Goal: Check status: Check status

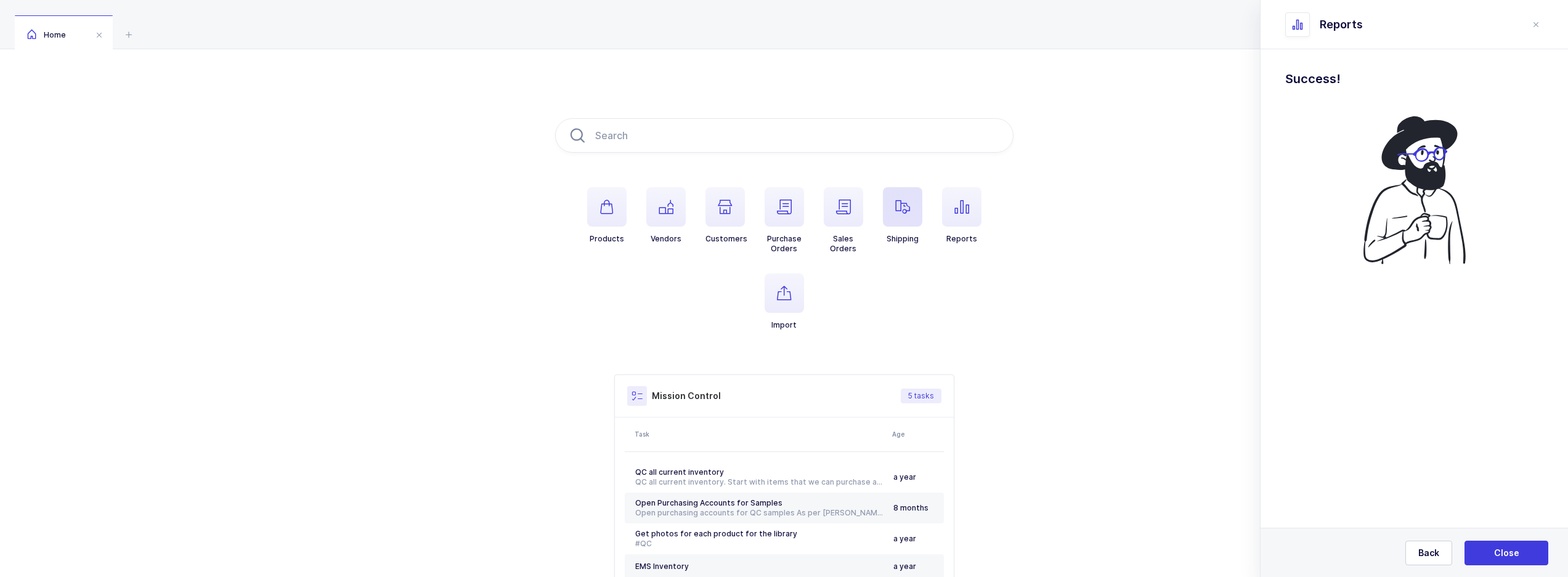
click at [892, 213] on span "button" at bounding box center [903, 207] width 39 height 39
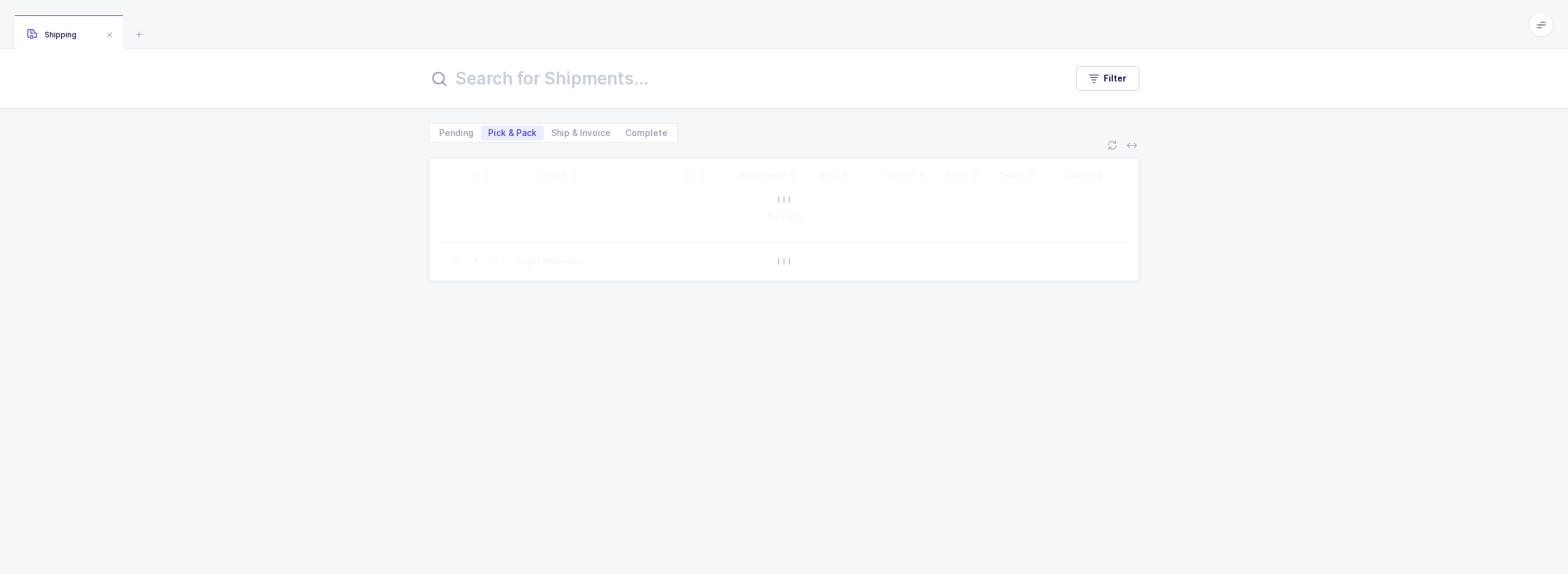
click at [508, 84] on input "text" at bounding box center [740, 78] width 623 height 29
type input "ems"
click at [558, 132] on span "Ship & Invoice" at bounding box center [581, 133] width 59 height 9
click at [552, 132] on input "Ship & Invoice" at bounding box center [548, 129] width 8 height 8
radio input "true"
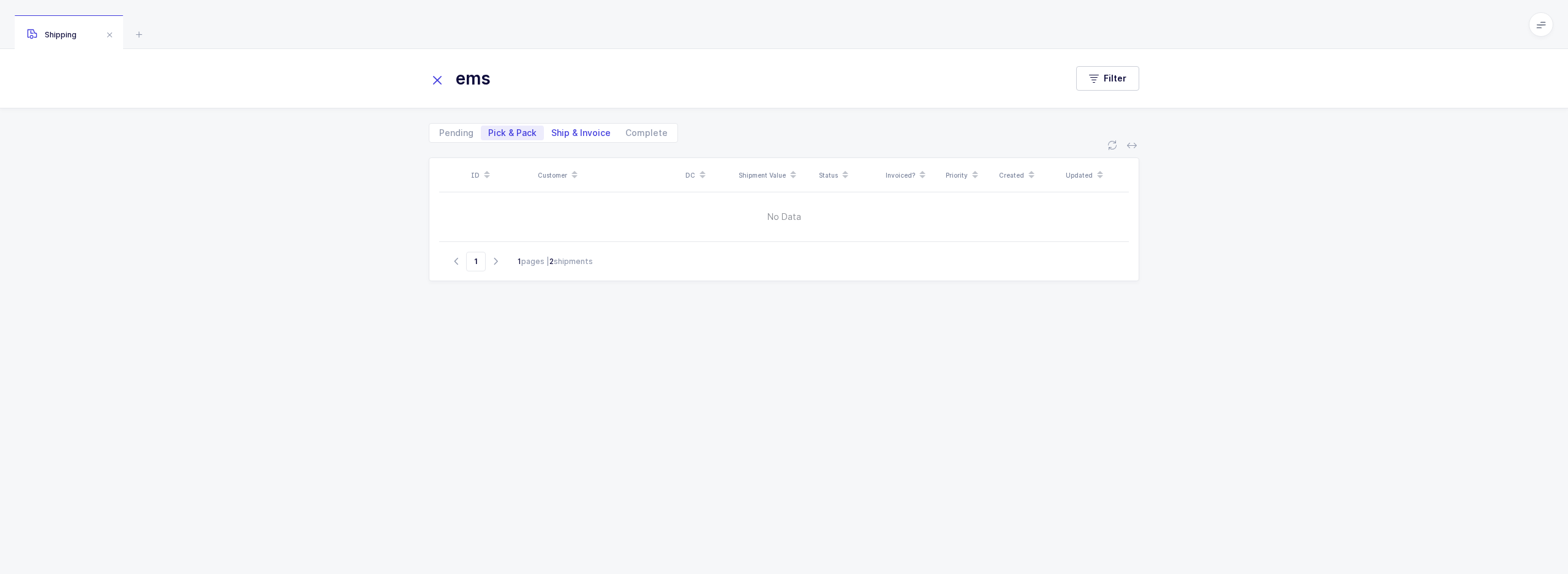
radio input "false"
drag, startPoint x: 471, startPoint y: 133, endPoint x: 400, endPoint y: 167, distance: 78.7
click at [400, 167] on div "ems Filter Pending Pick & Pack Ship & Invoice Complete ID Customer DC Shipment …" at bounding box center [784, 311] width 1568 height 525
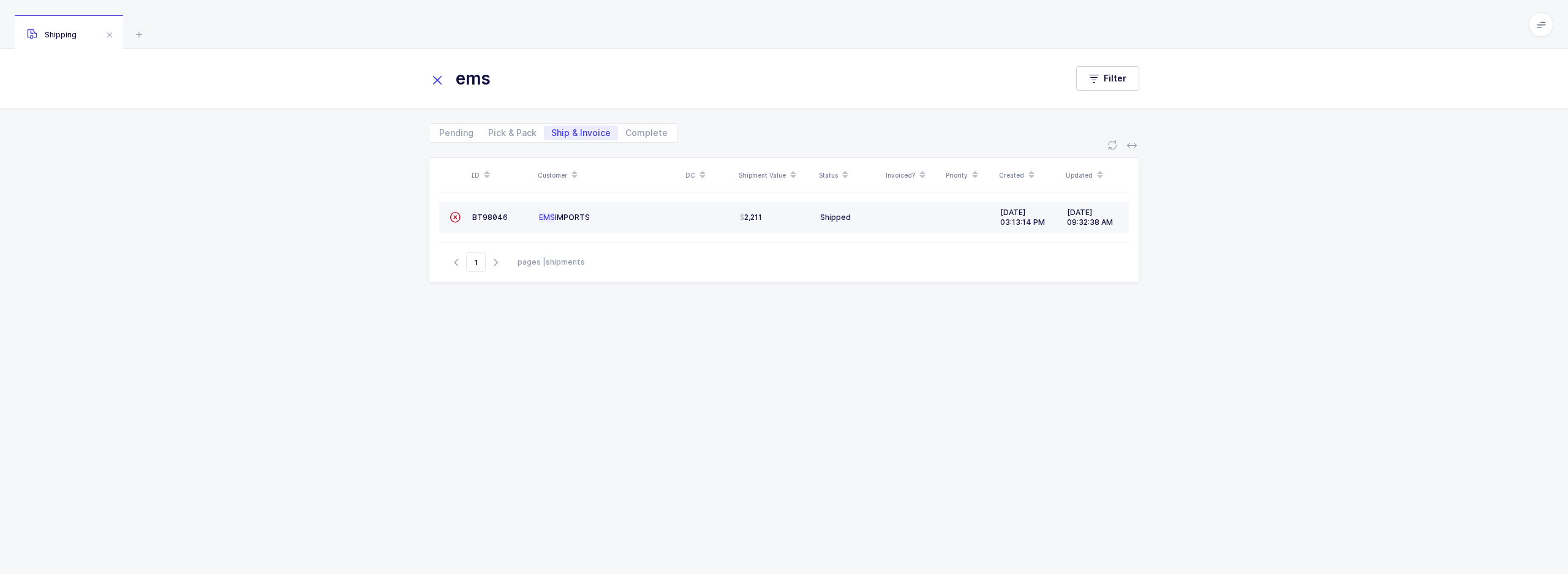
drag, startPoint x: 400, startPoint y: 167, endPoint x: 487, endPoint y: 210, distance: 97.0
click at [487, 209] on td "BT98046" at bounding box center [500, 218] width 67 height 30
click at [490, 216] on span "BT98046" at bounding box center [490, 217] width 36 height 9
